Goal: Transaction & Acquisition: Purchase product/service

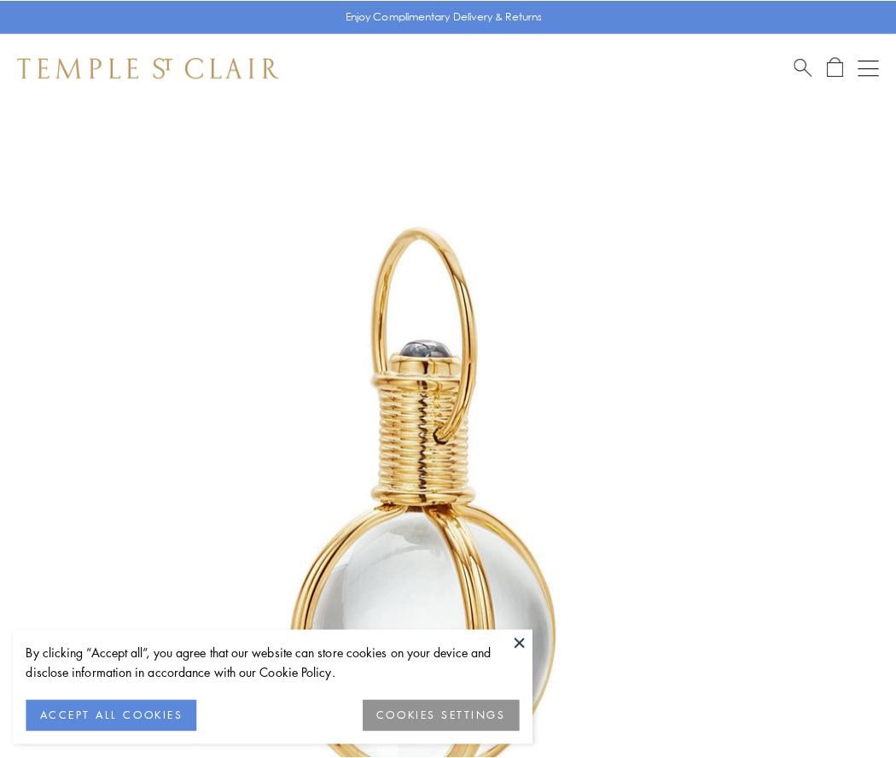
scroll to position [445, 0]
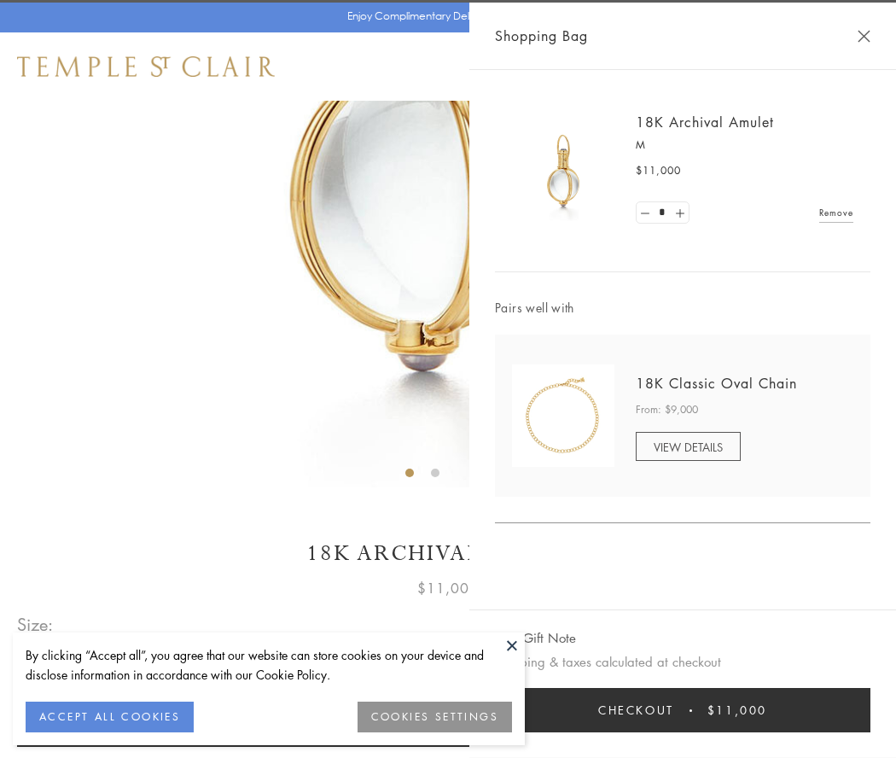
click at [682, 710] on button "Checkout $11,000" at bounding box center [682, 710] width 375 height 44
